Goal: Navigation & Orientation: Find specific page/section

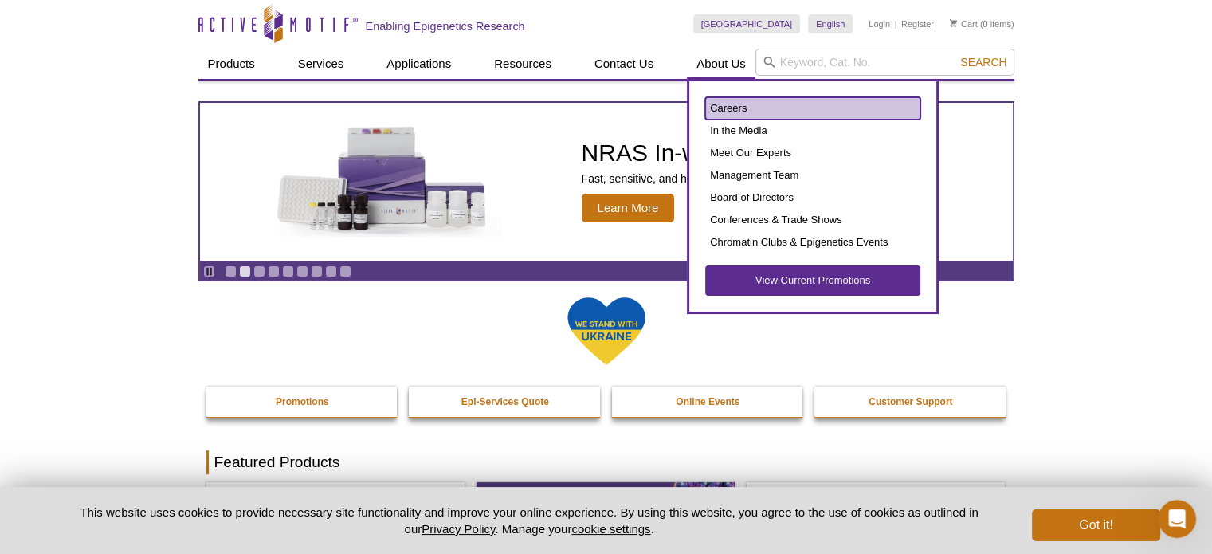
click at [735, 111] on link "Careers" at bounding box center [812, 108] width 215 height 22
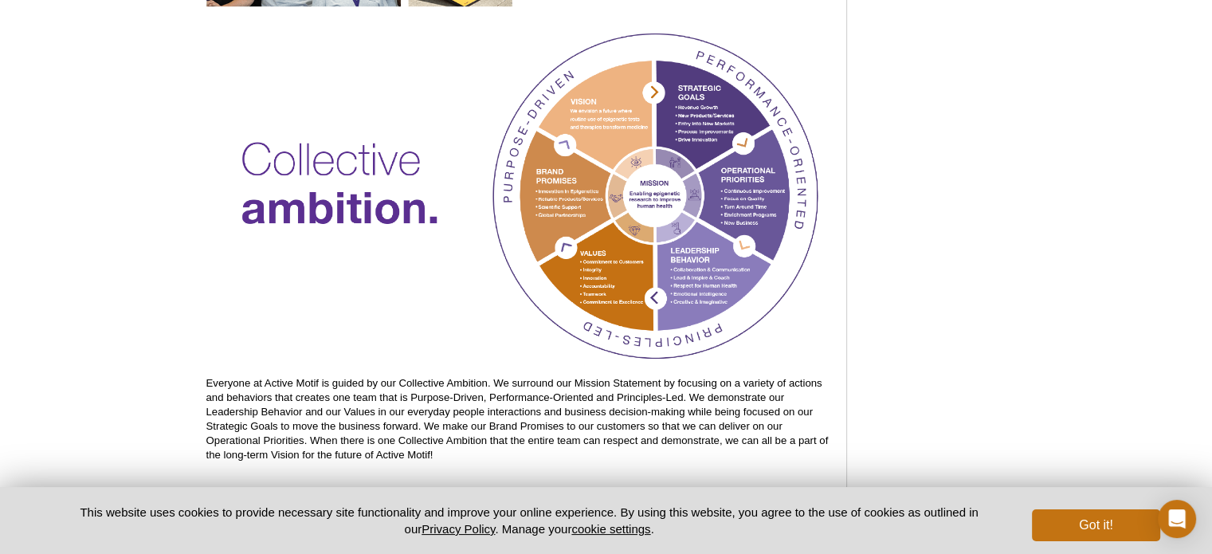
scroll to position [1330, 0]
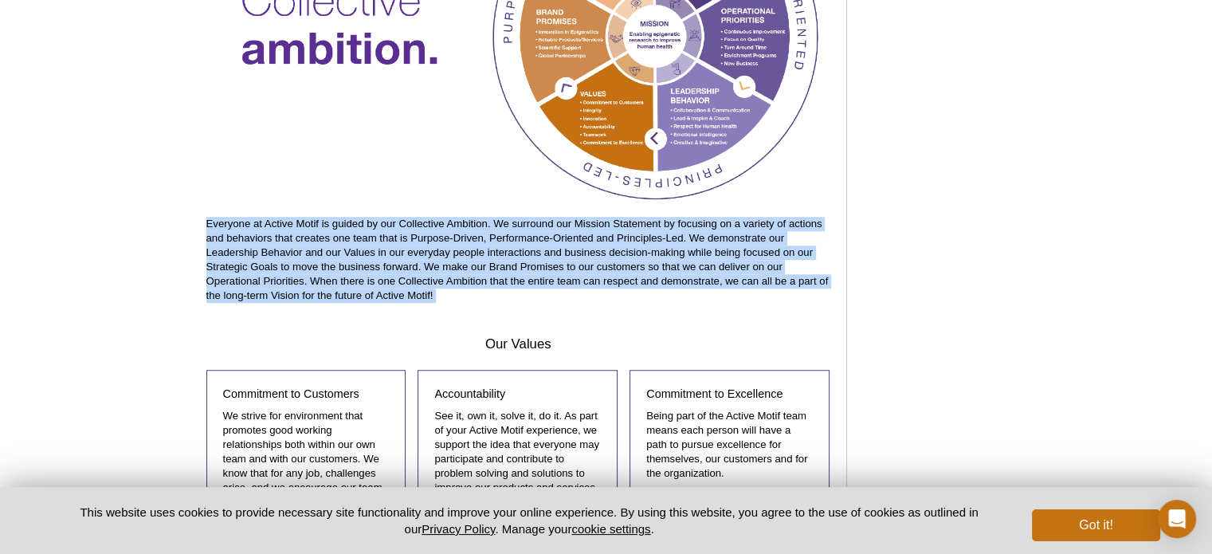
drag, startPoint x: 444, startPoint y: 304, endPoint x: 157, endPoint y: 225, distance: 297.5
